Goal: Manage account settings

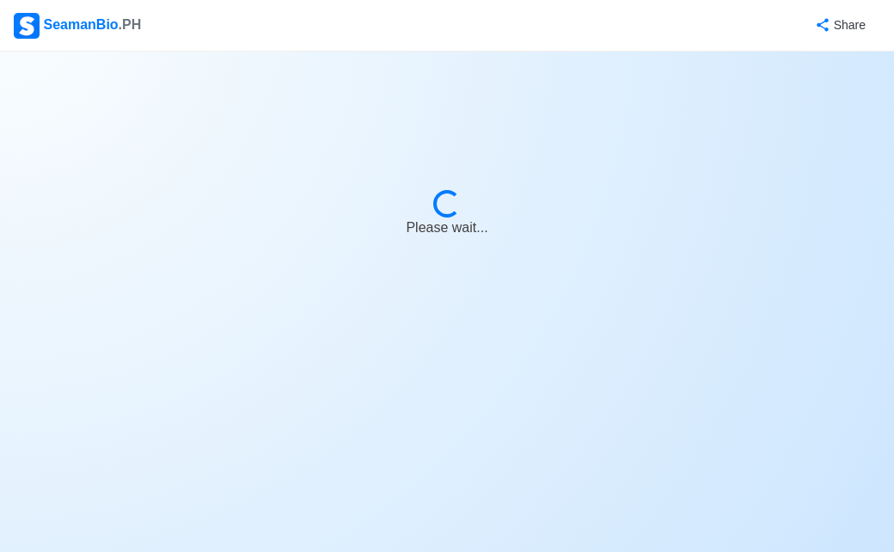
select select "Visible for Hiring"
select select "PH"
